Goal: Transaction & Acquisition: Book appointment/travel/reservation

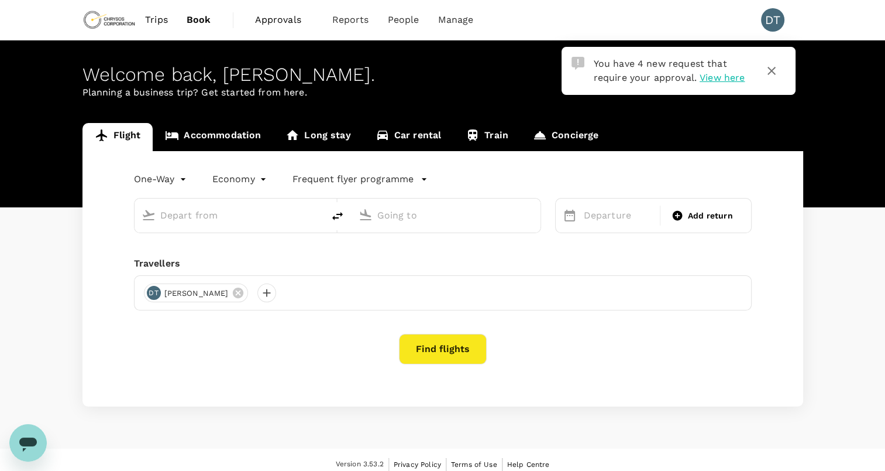
type input "roundtrip"
type input "business"
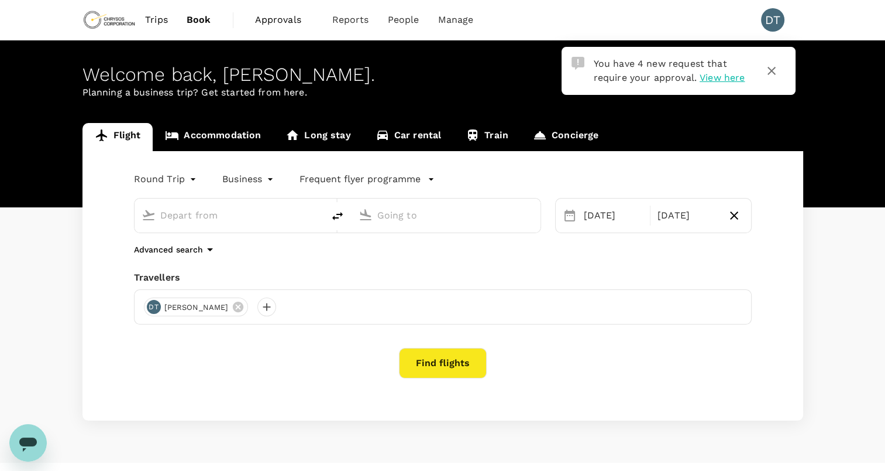
type input "Adelaide (ADL)"
type input "Vancouver Intl (YVR)"
click at [719, 77] on span "View here" at bounding box center [722, 77] width 45 height 11
